Goal: Information Seeking & Learning: Check status

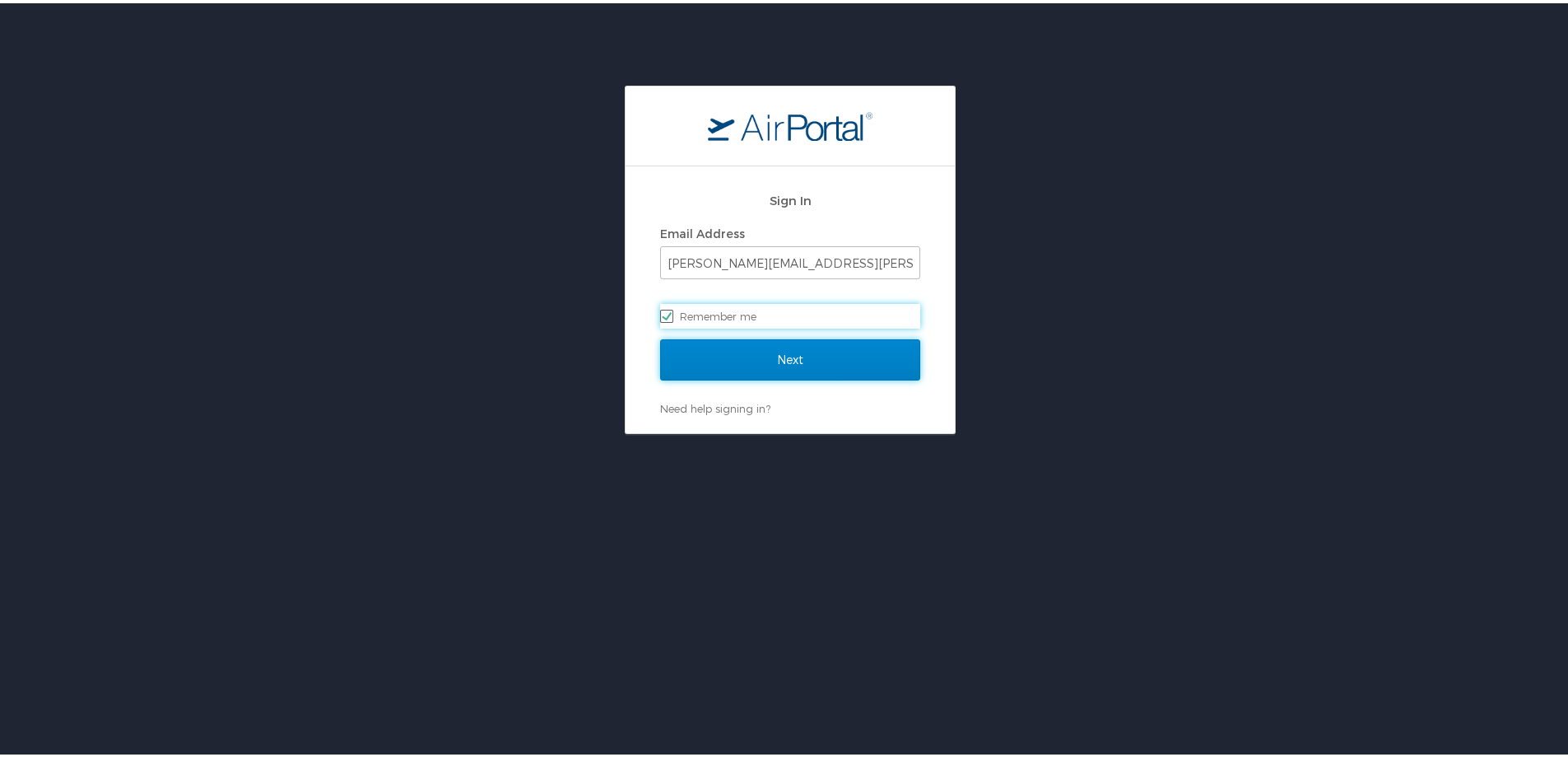
click at [716, 364] on input "Next" at bounding box center [789, 356] width 260 height 41
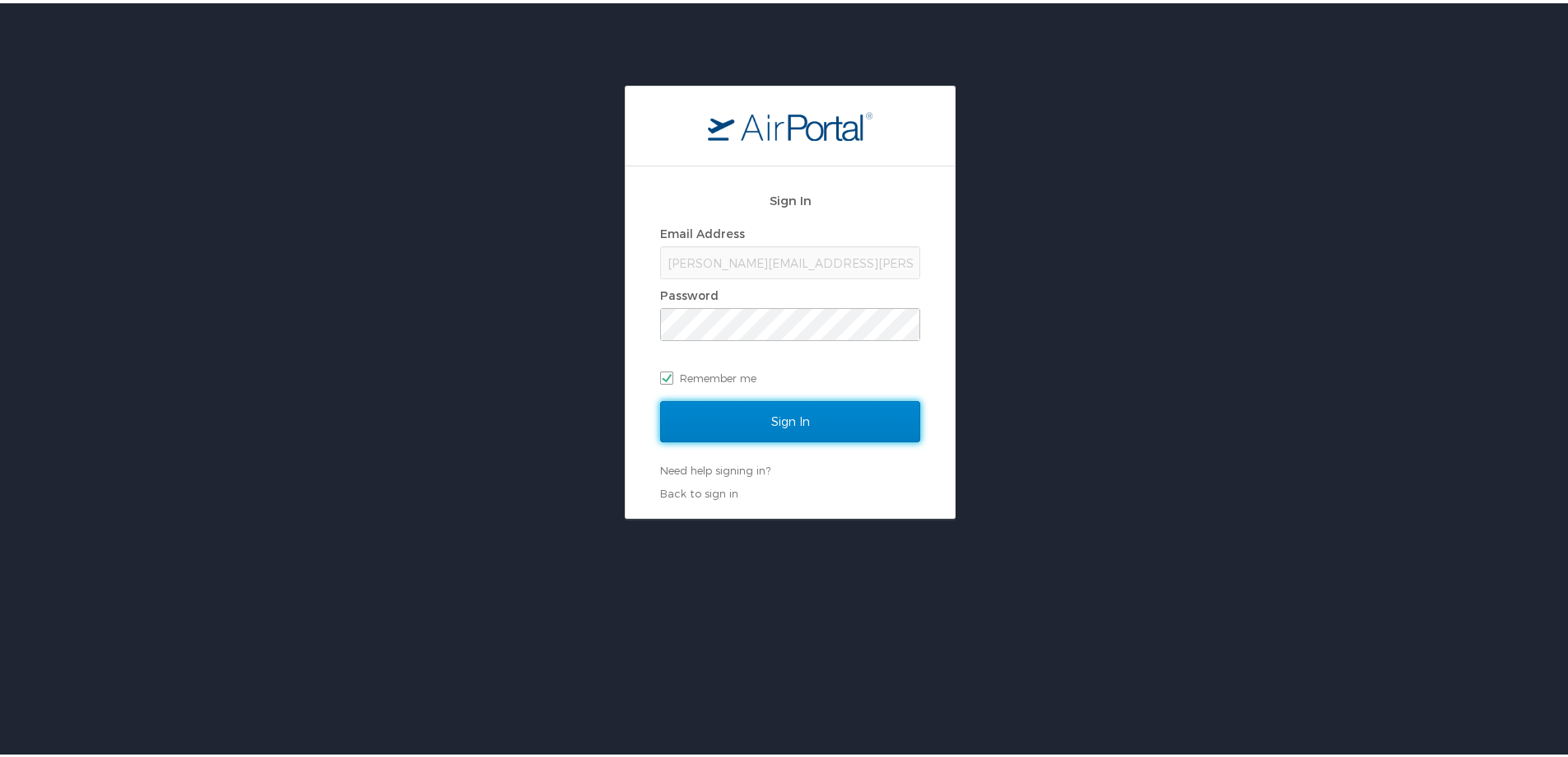
click at [706, 416] on input "Sign In" at bounding box center [789, 418] width 260 height 41
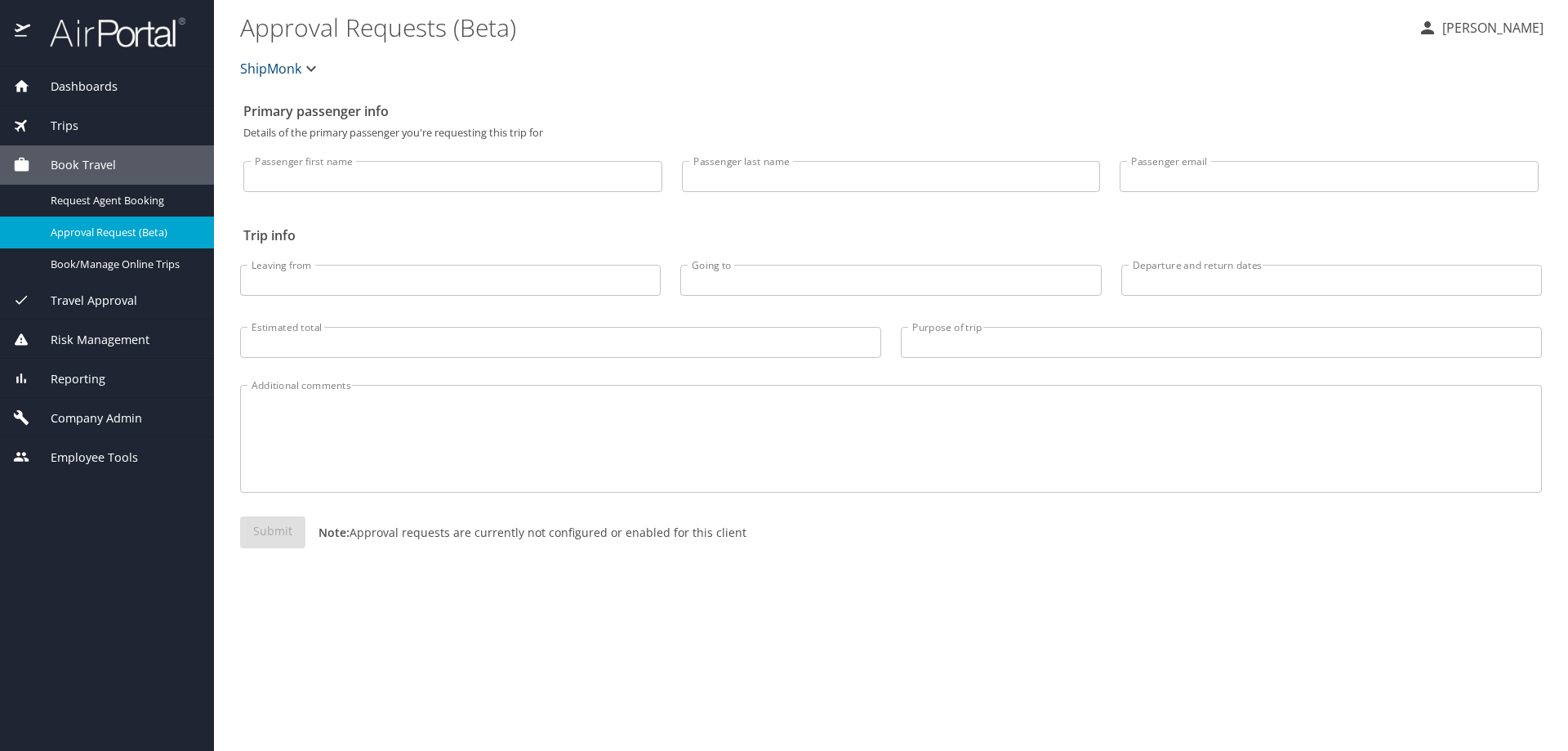
click at [96, 405] on div "Company Admin" at bounding box center [107, 417] width 214 height 39
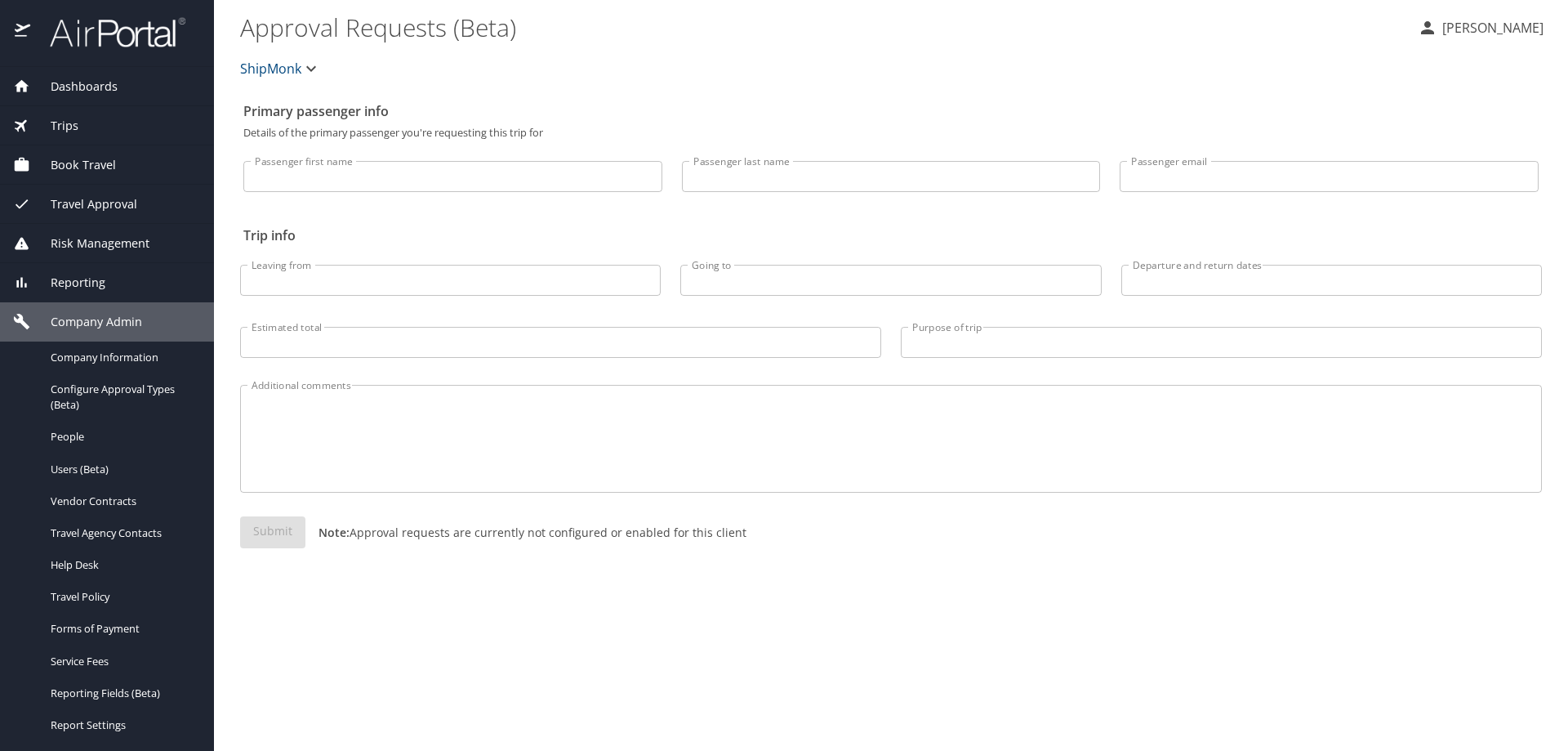
click at [99, 238] on span "Risk Management" at bounding box center [90, 243] width 119 height 18
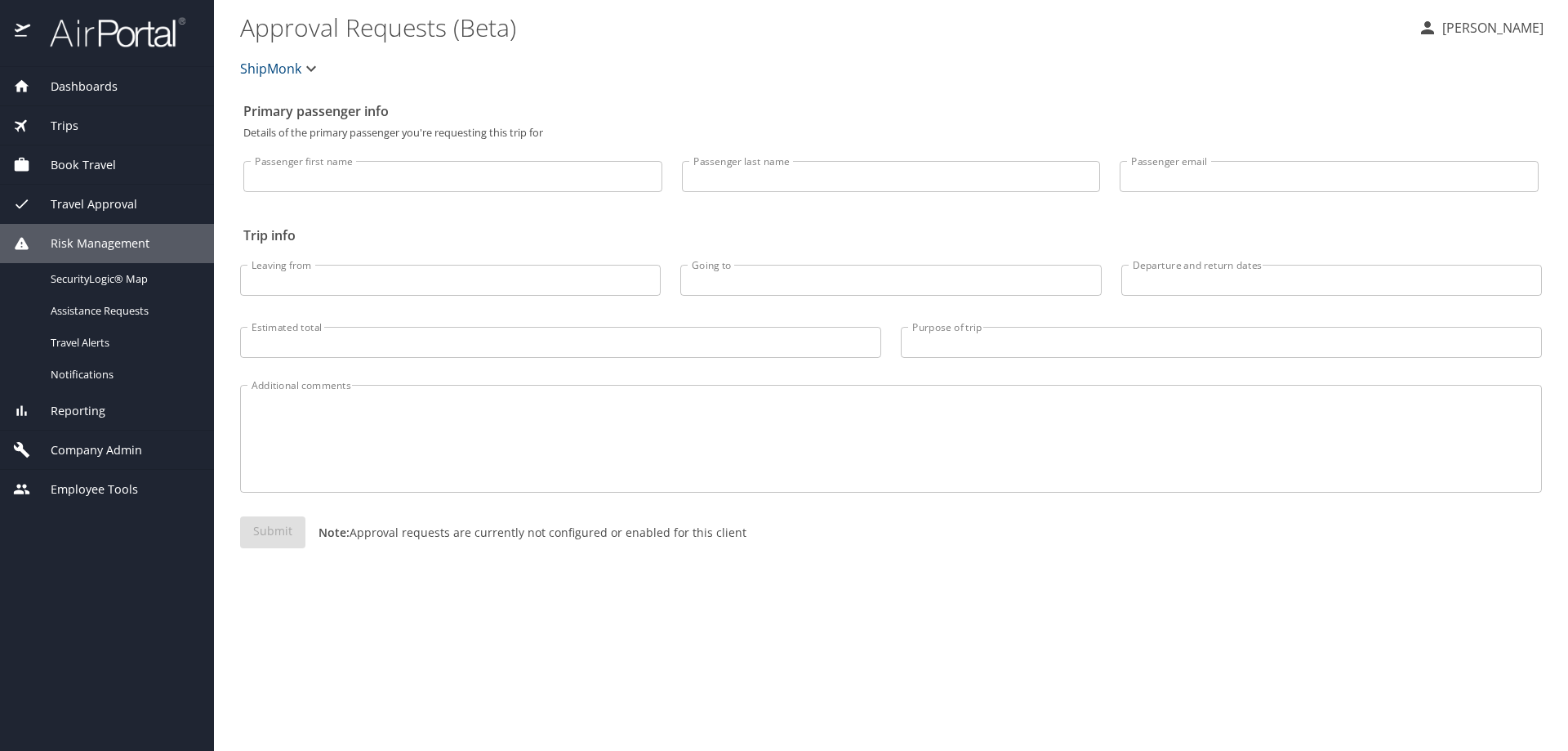
click at [90, 199] on span "Travel Approval" at bounding box center [84, 203] width 107 height 18
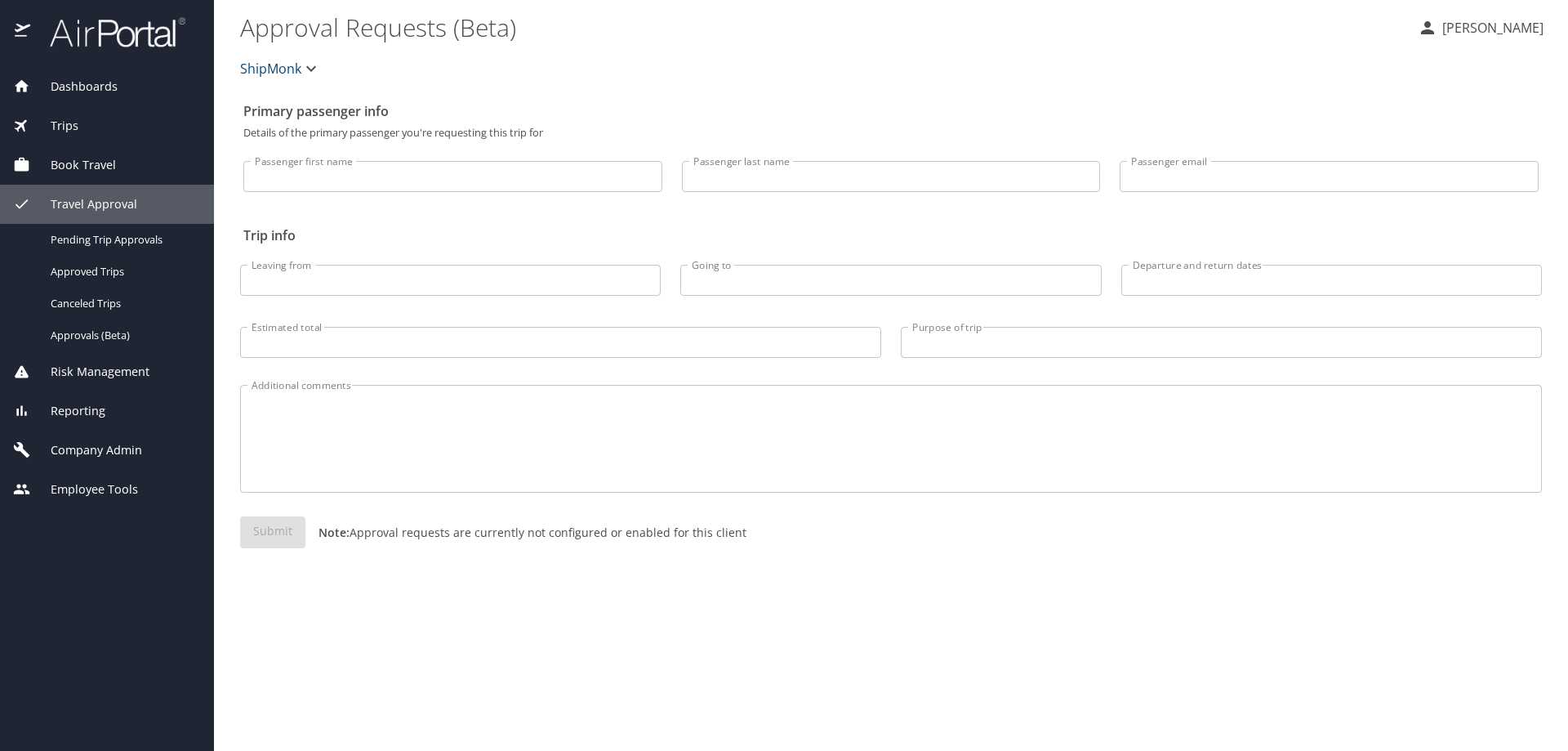
click at [84, 173] on span "Book Travel" at bounding box center [73, 164] width 85 height 18
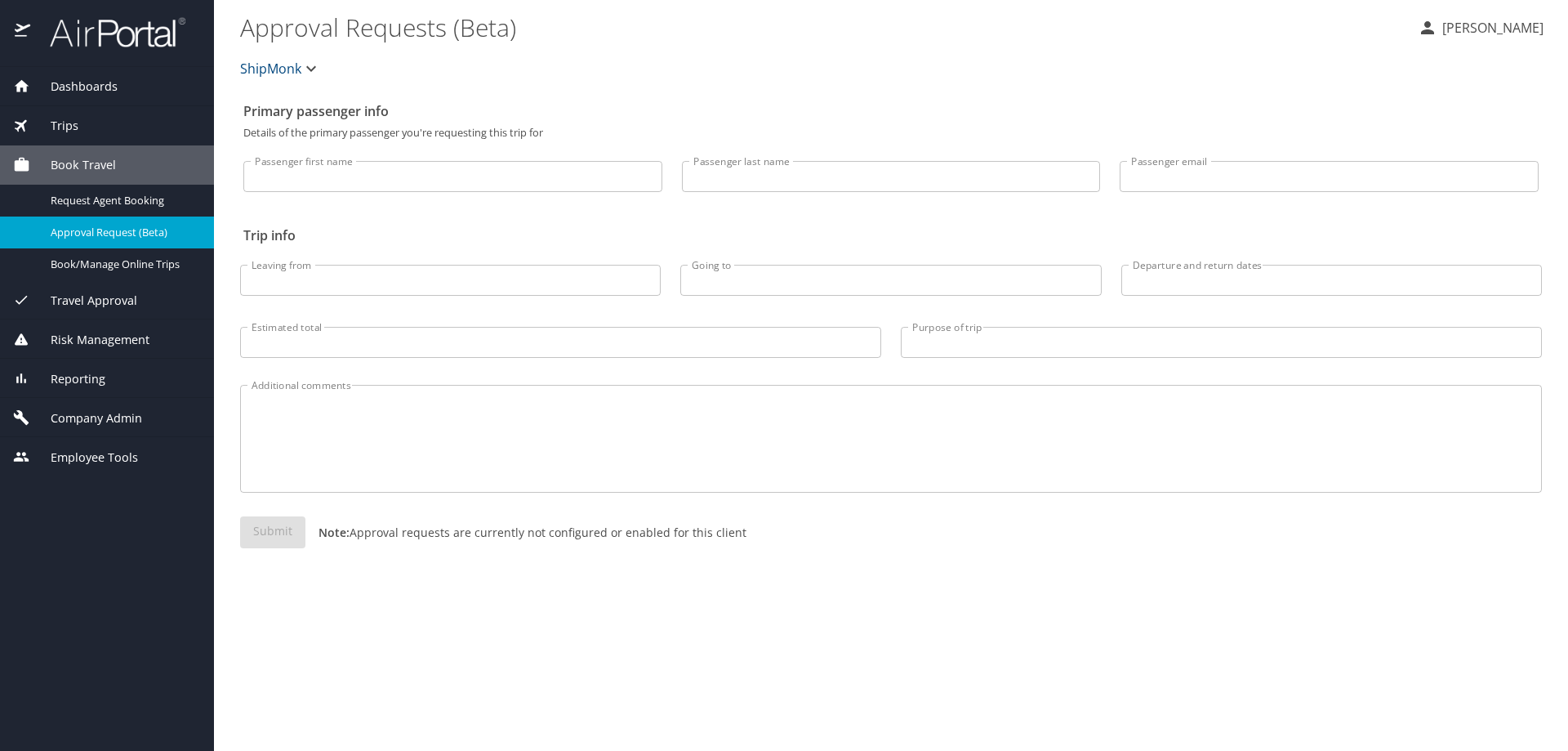
click at [85, 373] on span "Reporting" at bounding box center [68, 378] width 75 height 18
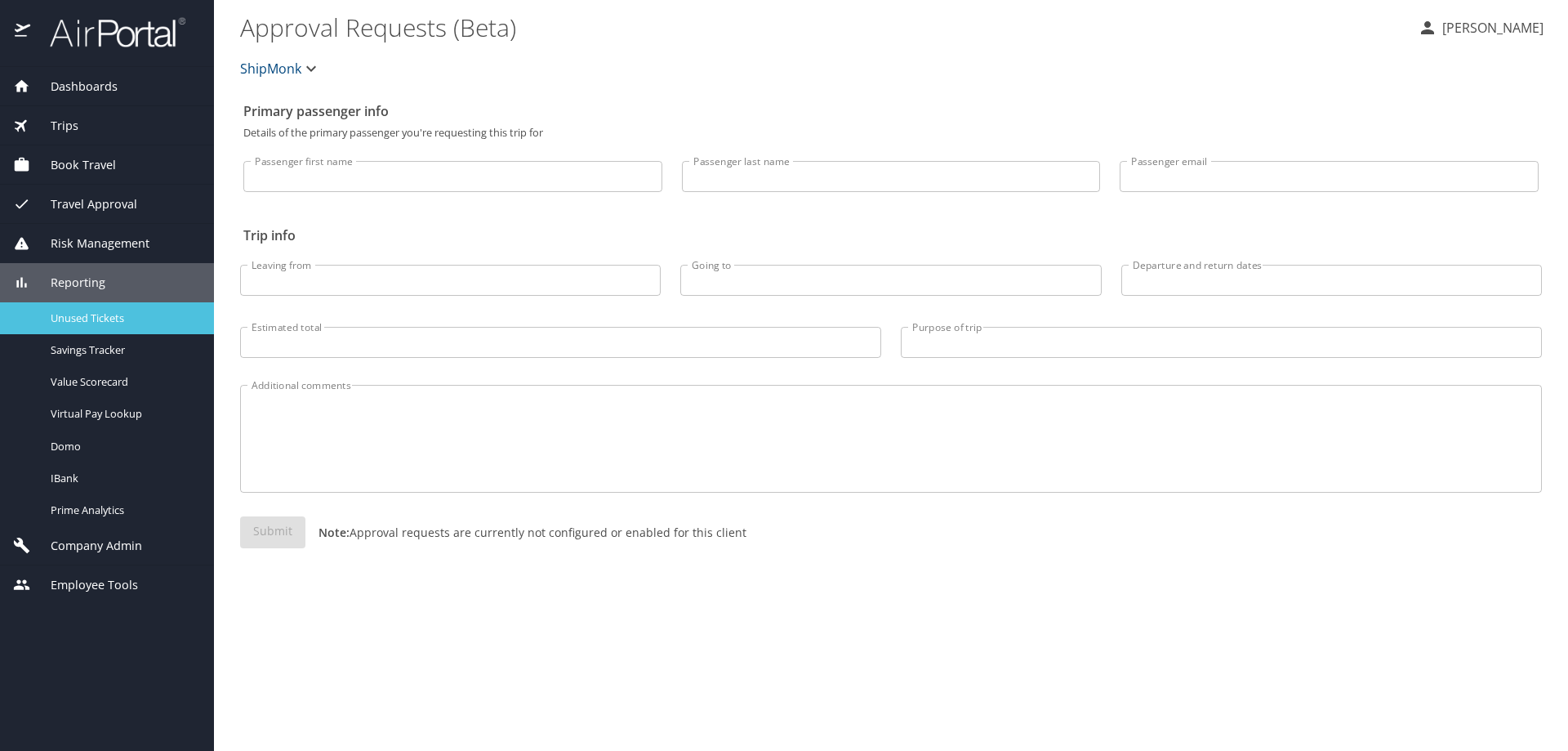
click at [94, 311] on span "Unused Tickets" at bounding box center [122, 318] width 144 height 16
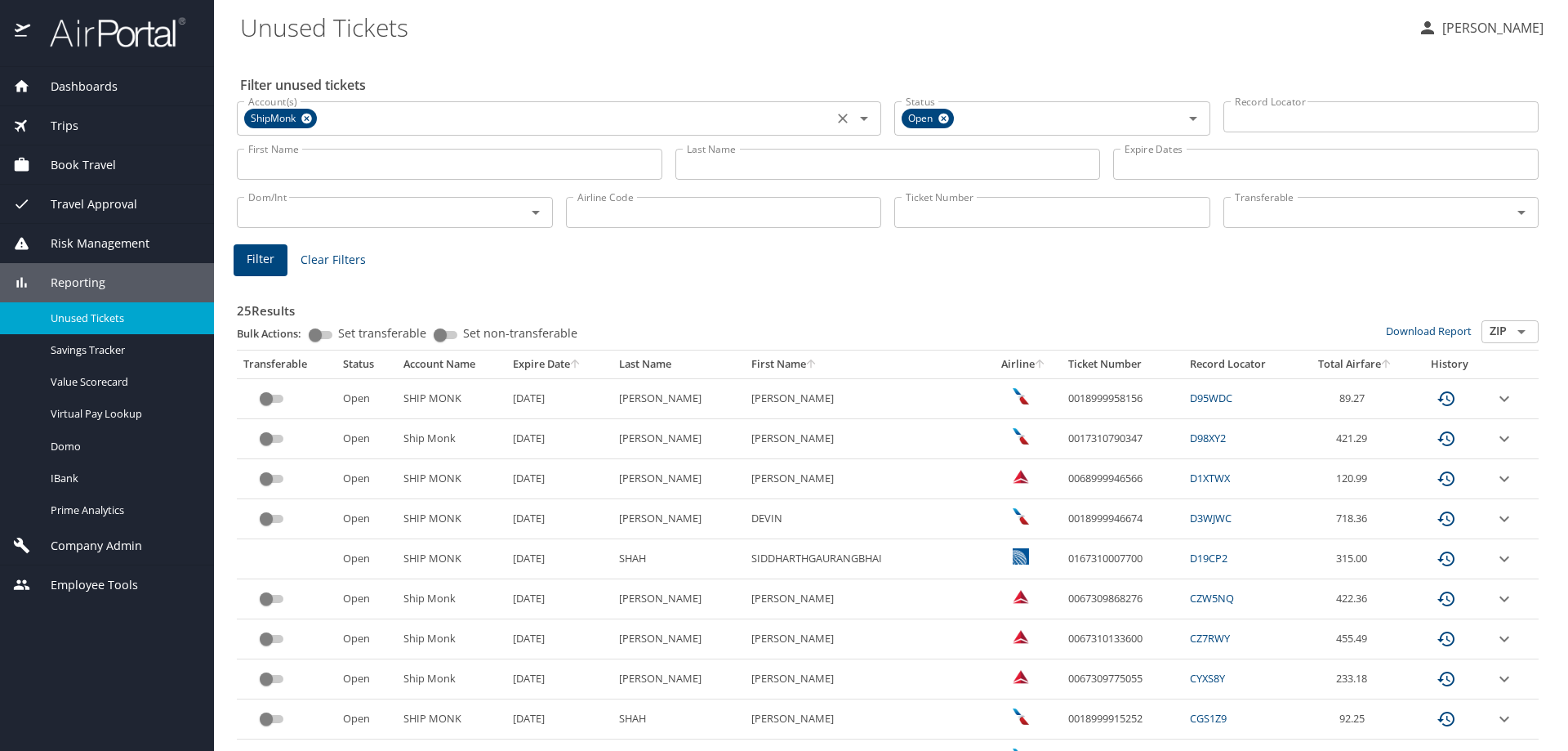
click at [311, 122] on icon at bounding box center [306, 118] width 13 height 18
click at [1273, 116] on input "Record Locator" at bounding box center [1381, 116] width 316 height 31
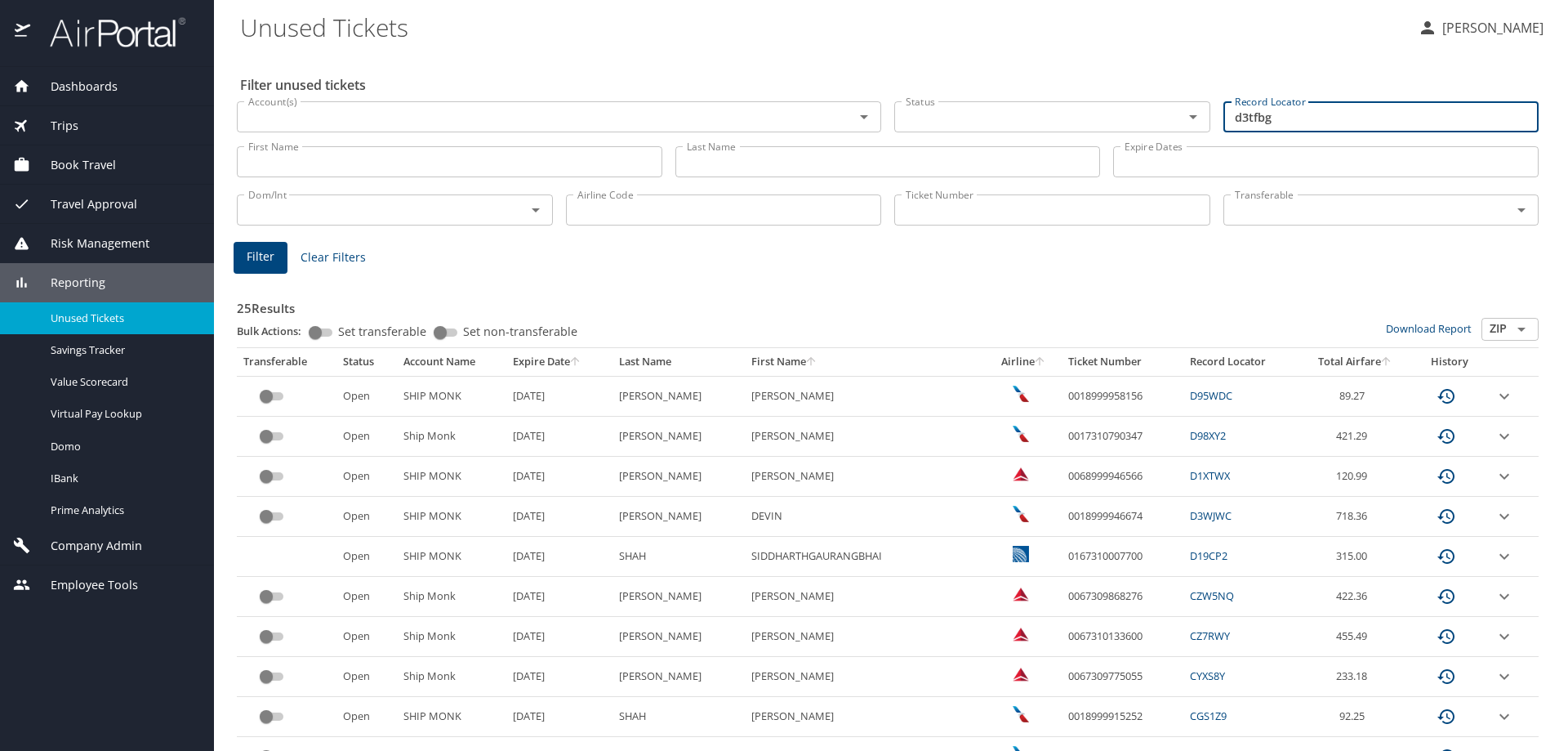
type input "d3tfbg"
click at [269, 260] on span "Filter" at bounding box center [260, 257] width 28 height 20
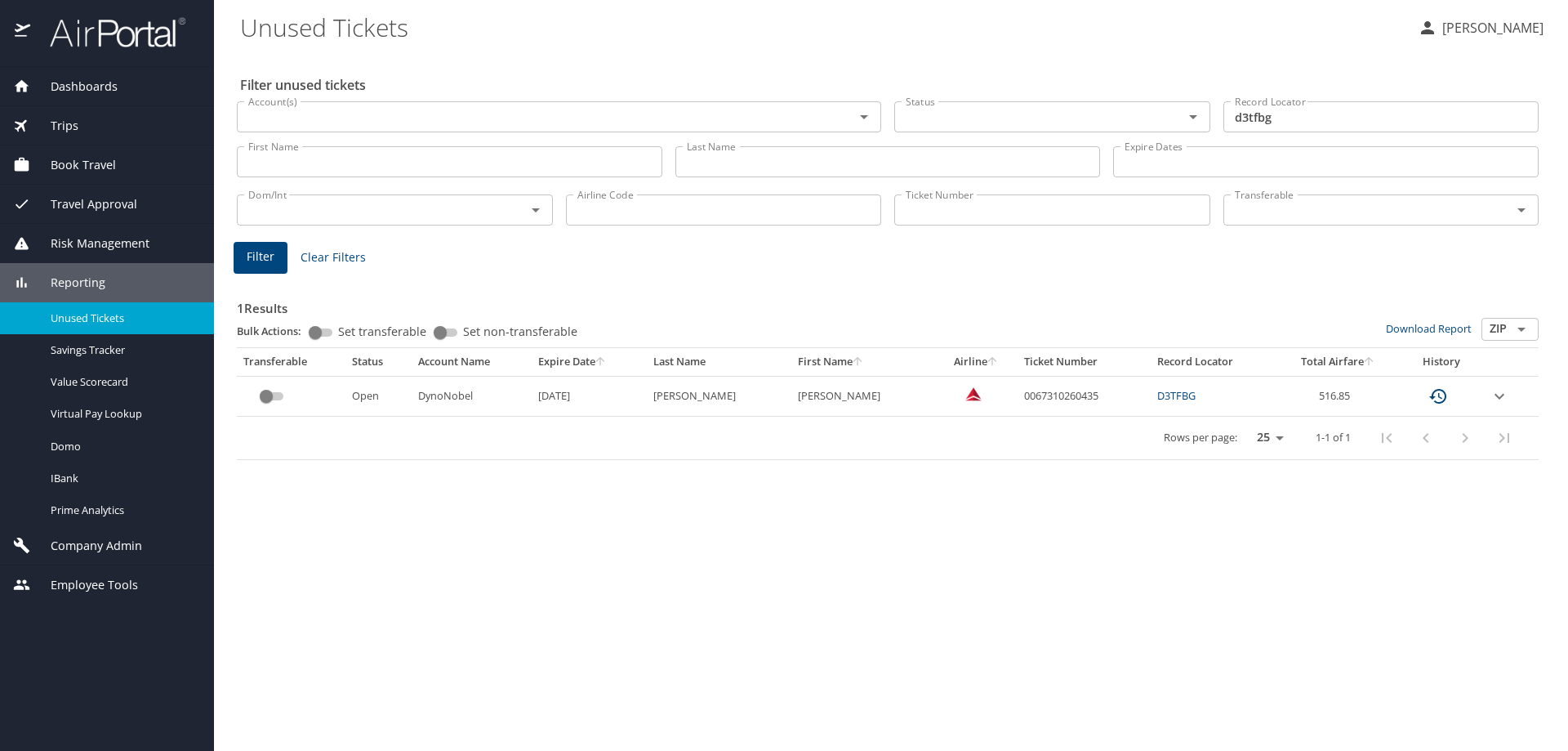
click at [1018, 403] on td "0067310260435" at bounding box center [1084, 396] width 133 height 40
copy td "0067310260435"
click at [1018, 390] on td "0067310260435" at bounding box center [1084, 396] width 133 height 40
click at [1018, 399] on td "0067310260435" at bounding box center [1084, 396] width 133 height 40
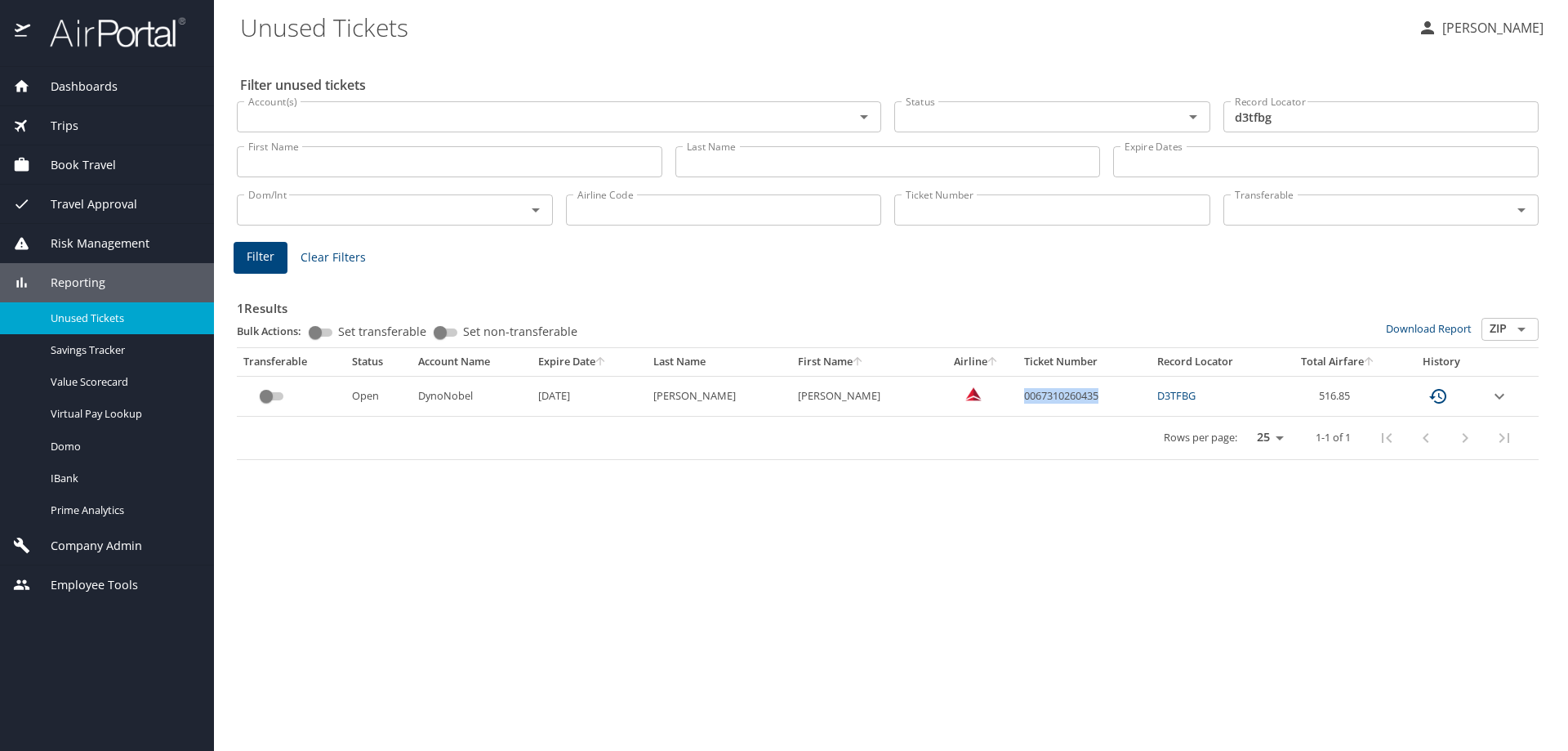
click at [1018, 399] on td "0067310260435" at bounding box center [1084, 396] width 133 height 40
copy td "0067310260435"
